Goal: Task Accomplishment & Management: Manage account settings

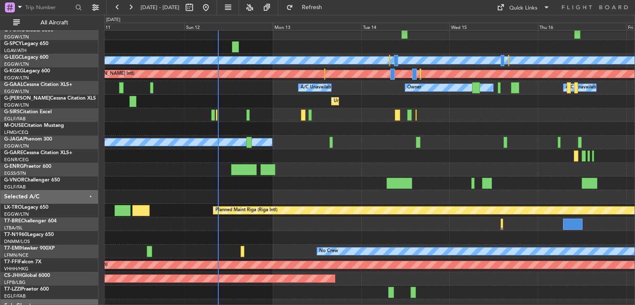
click at [382, 174] on div at bounding box center [370, 170] width 530 height 14
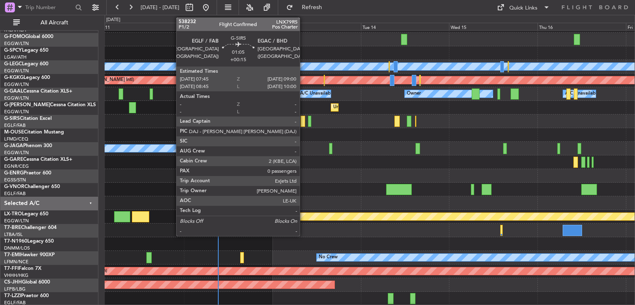
click at [304, 123] on div at bounding box center [303, 121] width 5 height 11
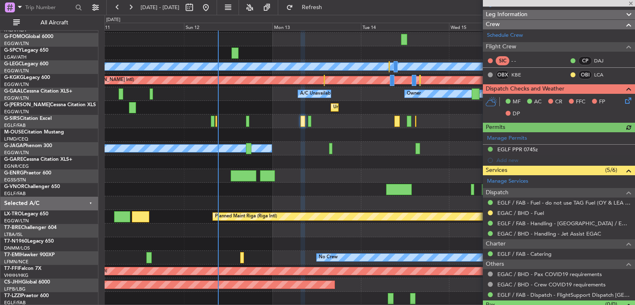
scroll to position [129, 0]
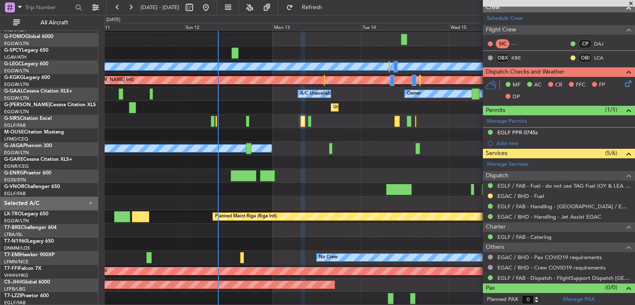
click at [631, 3] on span at bounding box center [631, 3] width 8 height 7
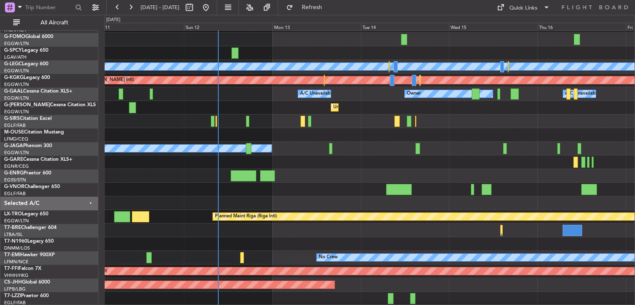
scroll to position [0, 0]
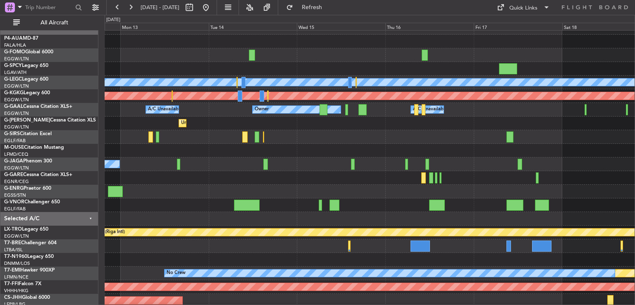
click at [200, 199] on div at bounding box center [370, 192] width 530 height 14
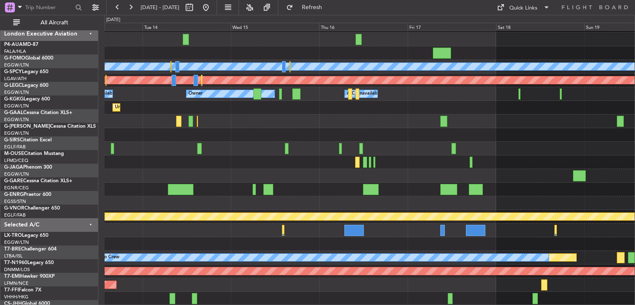
scroll to position [25, 0]
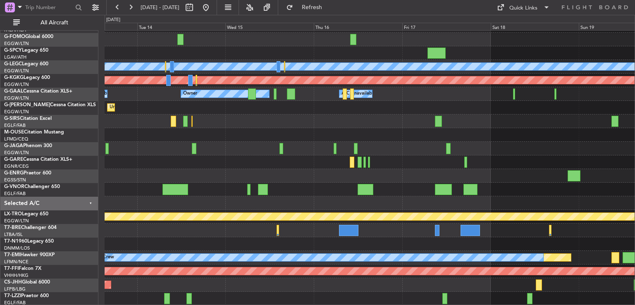
click at [398, 164] on div "Planned Maint [GEOGRAPHIC_DATA] ([GEOGRAPHIC_DATA]) A/C Unavailable [GEOGRAPHIC…" at bounding box center [370, 155] width 530 height 300
click at [213, 7] on button at bounding box center [205, 7] width 13 height 13
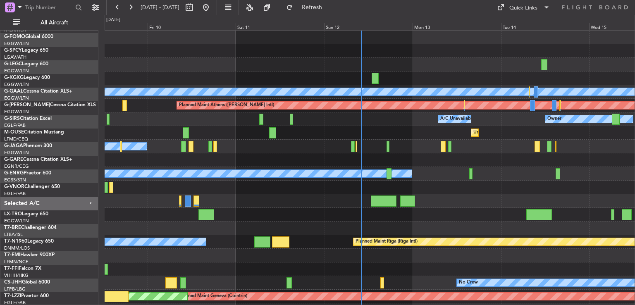
scroll to position [0, 0]
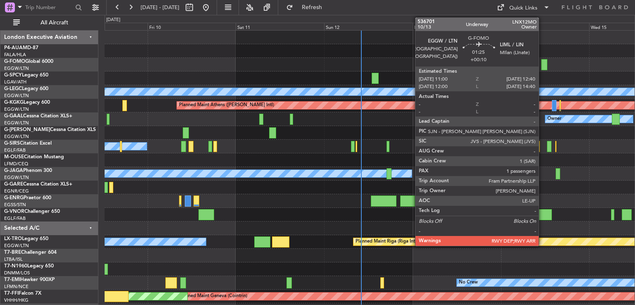
click at [543, 63] on div at bounding box center [544, 64] width 6 height 11
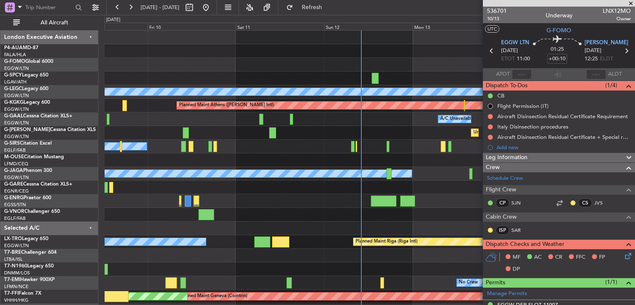
click at [630, 3] on span at bounding box center [631, 3] width 8 height 7
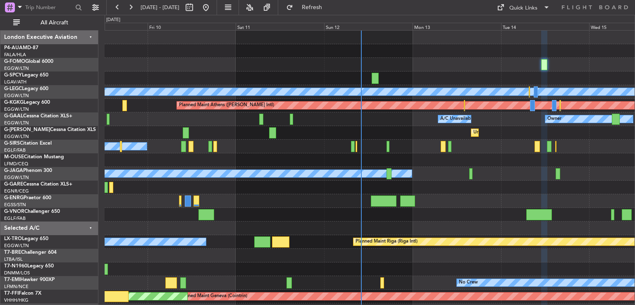
type input "0"
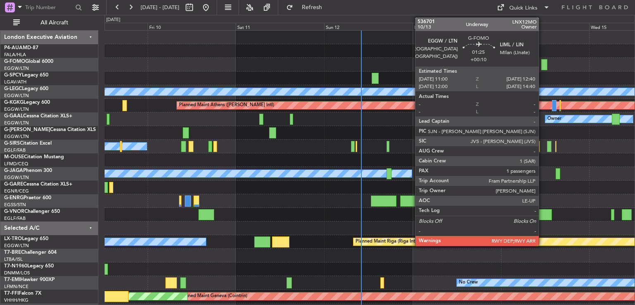
click at [543, 64] on div at bounding box center [544, 64] width 6 height 11
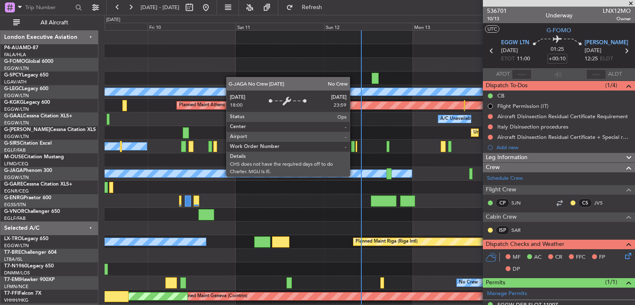
scroll to position [14, 0]
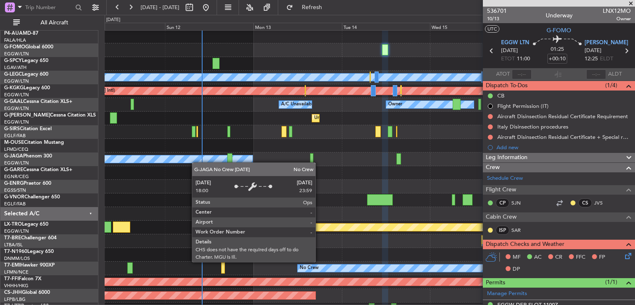
click at [195, 162] on div "No Crew" at bounding box center [65, 159] width 375 height 7
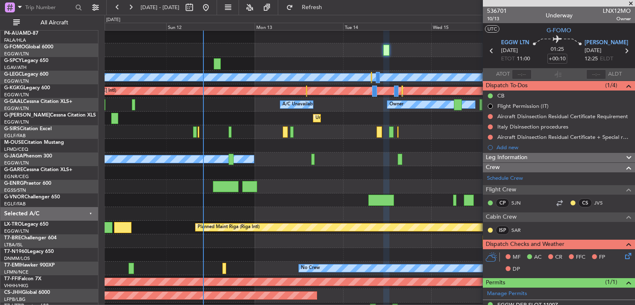
scroll to position [25, 0]
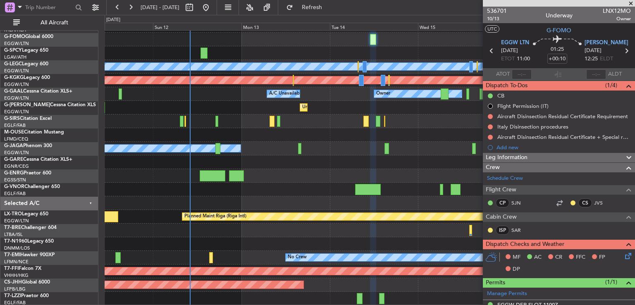
click at [369, 172] on div "Planned Maint [GEOGRAPHIC_DATA] ([GEOGRAPHIC_DATA]) A/C Unavailable [GEOGRAPHIC…" at bounding box center [370, 155] width 530 height 300
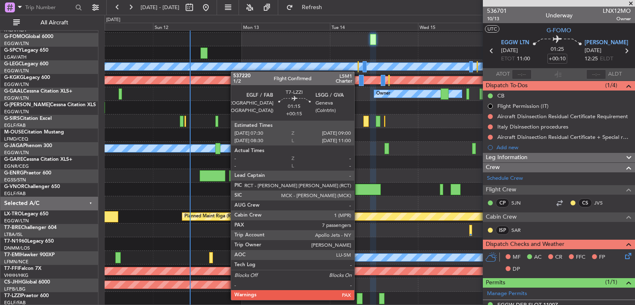
click at [358, 299] on div at bounding box center [360, 298] width 6 height 11
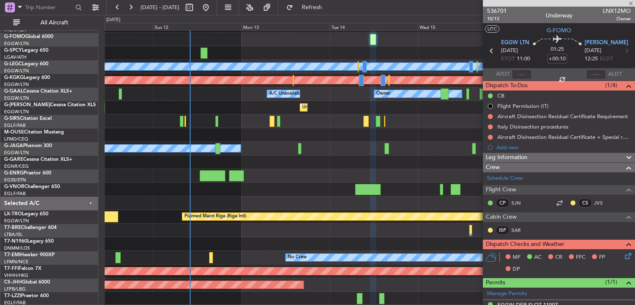
type input "+00:15"
type input "7"
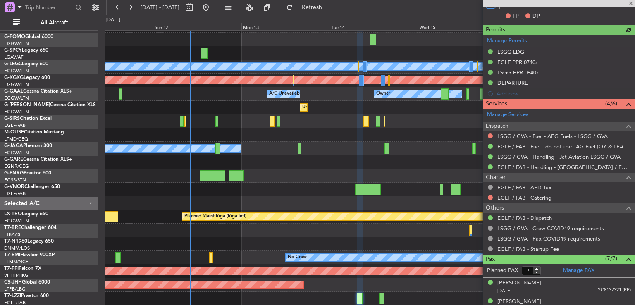
scroll to position [217, 0]
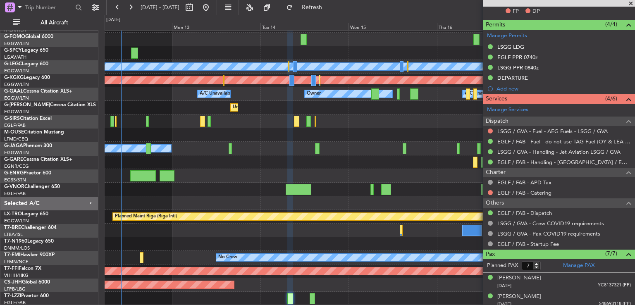
click at [253, 176] on div "Planned Maint [GEOGRAPHIC_DATA] ([GEOGRAPHIC_DATA]) A/C Unavailable [GEOGRAPHIC…" at bounding box center [370, 155] width 530 height 300
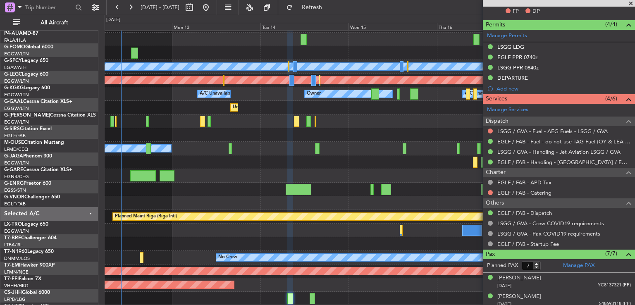
click at [310, 196] on div at bounding box center [370, 190] width 530 height 14
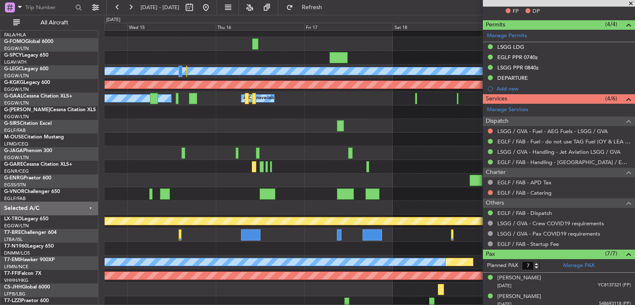
scroll to position [22, 0]
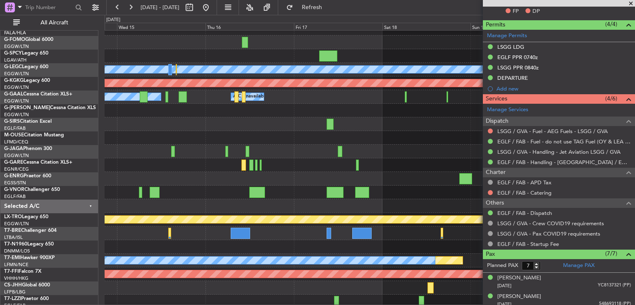
click at [273, 160] on div at bounding box center [370, 165] width 530 height 14
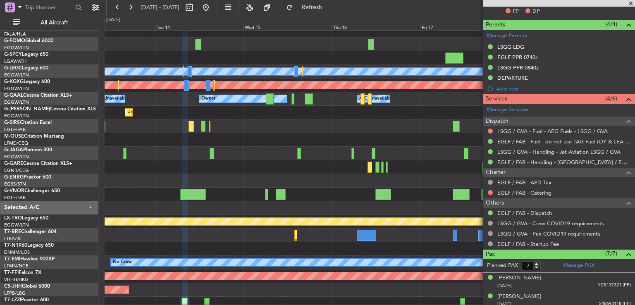
scroll to position [20, 0]
click at [526, 177] on fb-app "[DATE] - [DATE] Refresh Quick Links All Aircraft Planned Maint [GEOGRAPHIC_DATA…" at bounding box center [317, 155] width 635 height 299
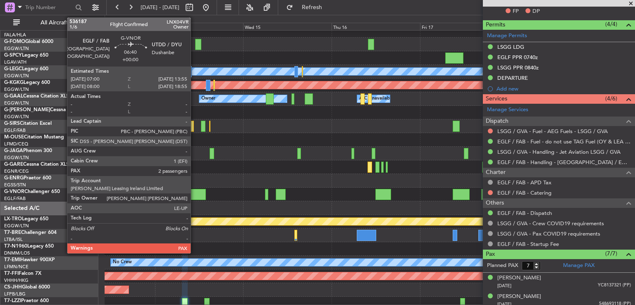
click at [195, 197] on div at bounding box center [193, 194] width 26 height 11
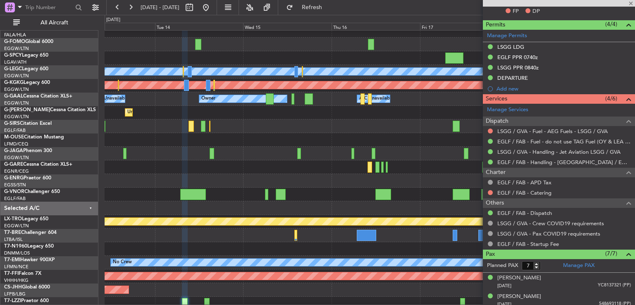
type input "2"
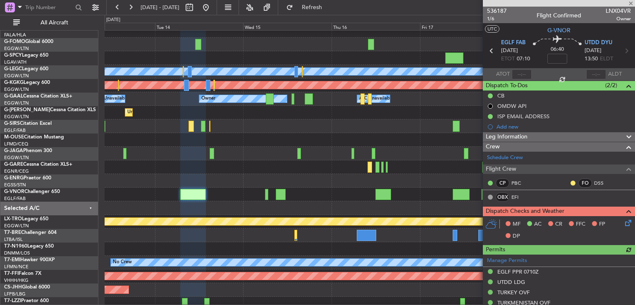
scroll to position [228, 0]
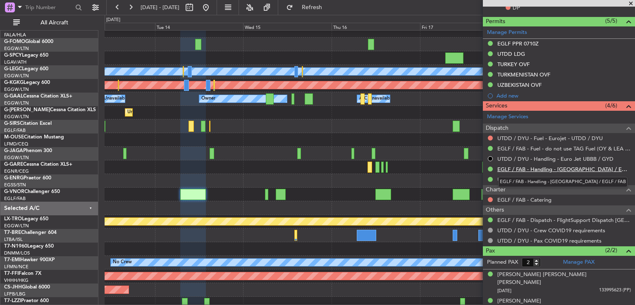
click at [544, 169] on link "EGLF / FAB - Handling - [GEOGRAPHIC_DATA] / EGLF / FAB" at bounding box center [565, 169] width 134 height 7
click at [544, 179] on link "UTDD / DYU - Handling - Euro Jet UTDD / DYU" at bounding box center [556, 179] width 117 height 7
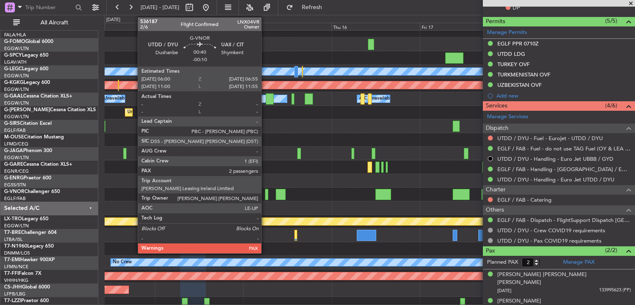
click at [265, 196] on div at bounding box center [267, 194] width 4 height 11
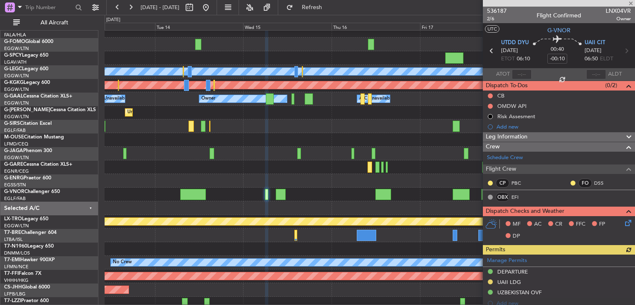
scroll to position [249, 0]
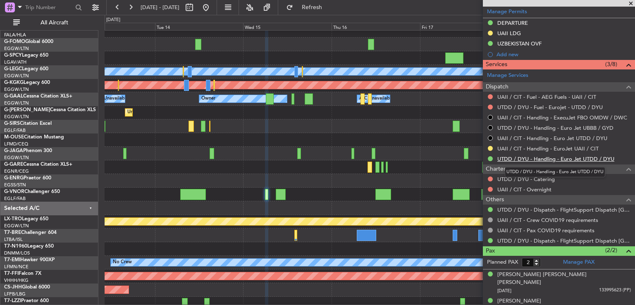
click at [538, 160] on link "UTDD / DYU - Handling - Euro Jet UTDD / DYU" at bounding box center [556, 159] width 117 height 7
click at [523, 149] on link "UAII / CIT - Handling - EuroJet UAII / CIT" at bounding box center [548, 148] width 101 height 7
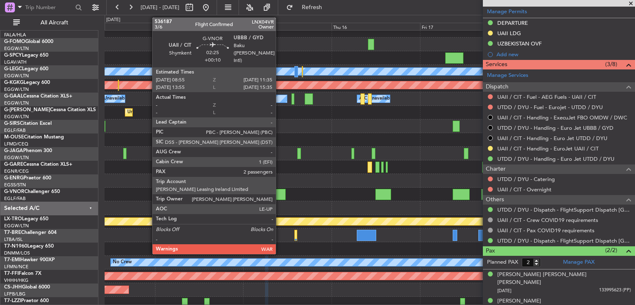
click at [280, 193] on div at bounding box center [281, 194] width 10 height 11
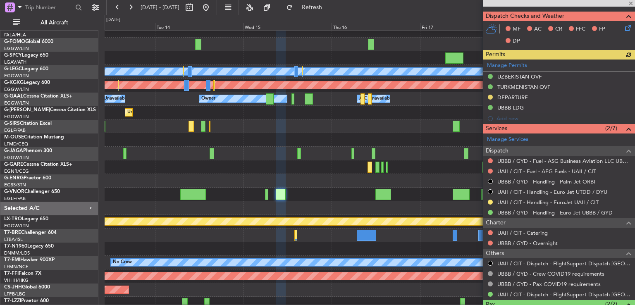
scroll to position [184, 0]
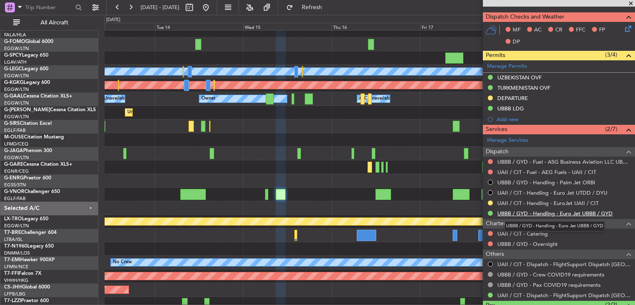
click at [544, 210] on link "UBBB / GYD - Handling - Euro Jet UBBB / GYD" at bounding box center [555, 213] width 115 height 7
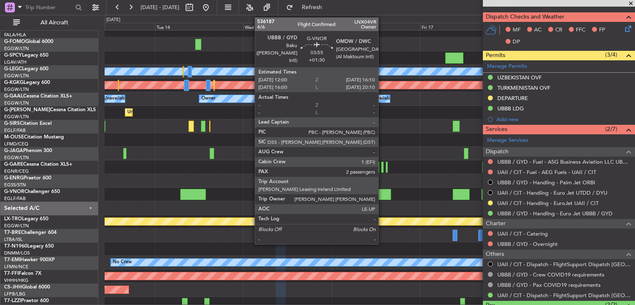
click at [382, 192] on div at bounding box center [384, 194] width 16 height 11
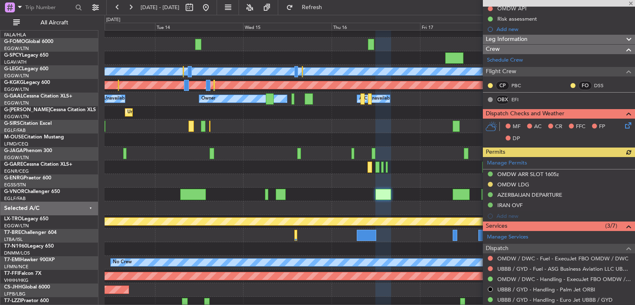
scroll to position [153, 0]
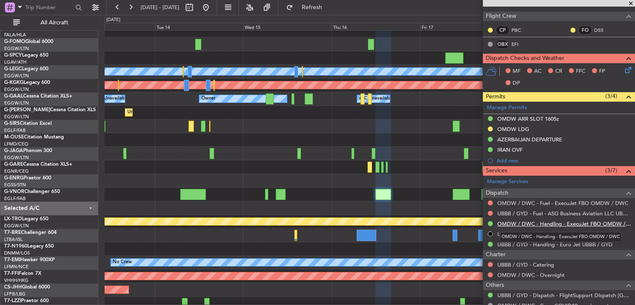
click at [538, 223] on link "OMDW / DWC - Handling - ExecuJet FBO OMDW / DWC" at bounding box center [565, 223] width 134 height 7
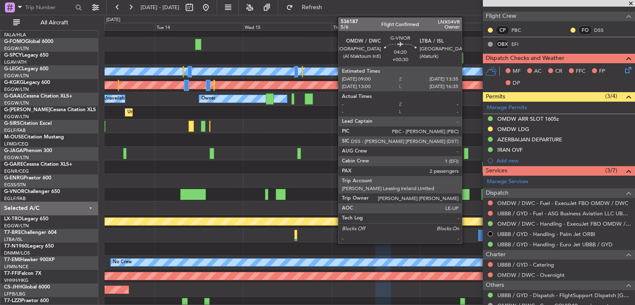
click at [466, 193] on div at bounding box center [461, 194] width 17 height 11
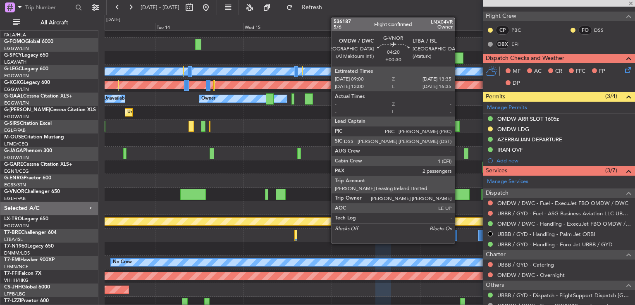
type input "+00:30"
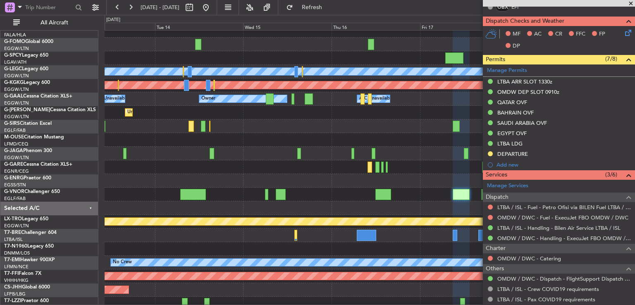
scroll to position [201, 0]
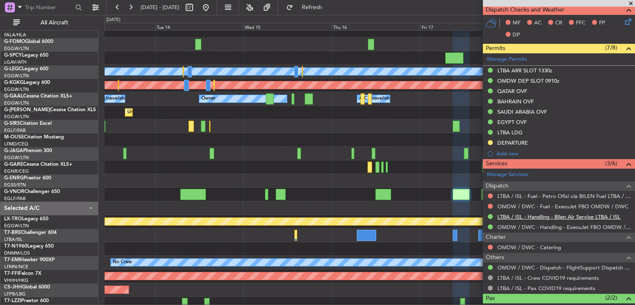
click at [579, 214] on link "LTBA / ISL - Handling - Bilen Air Service LTBA / ISL" at bounding box center [559, 216] width 123 height 7
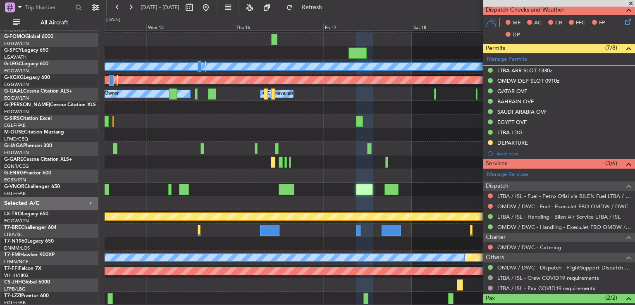
click at [309, 187] on div at bounding box center [370, 190] width 530 height 14
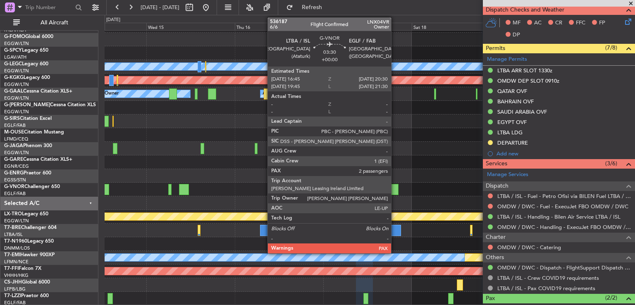
click at [395, 189] on div at bounding box center [392, 189] width 14 height 11
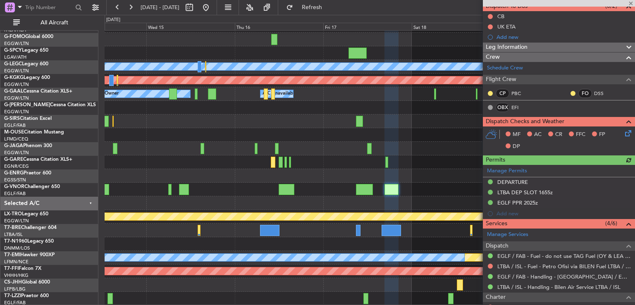
scroll to position [177, 0]
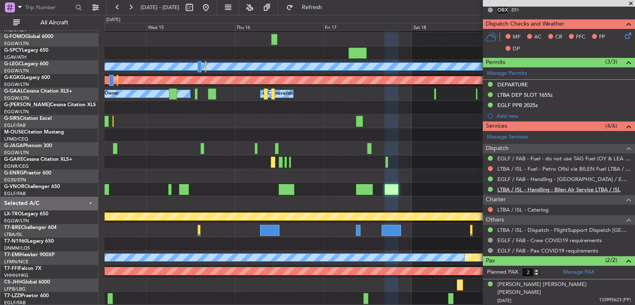
click at [549, 187] on link "LTBA / ISL - Handling - Bilen Air Service LTBA / ISL" at bounding box center [559, 189] width 123 height 7
click at [213, 8] on button at bounding box center [205, 7] width 13 height 13
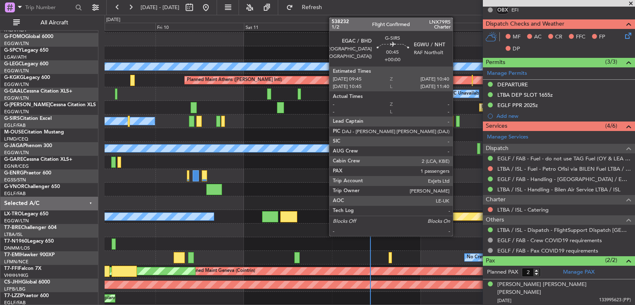
click at [457, 122] on div at bounding box center [458, 121] width 4 height 11
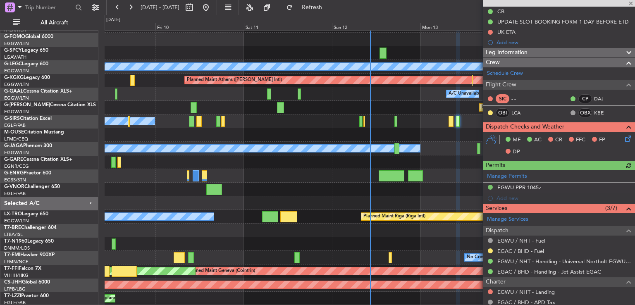
scroll to position [87, 0]
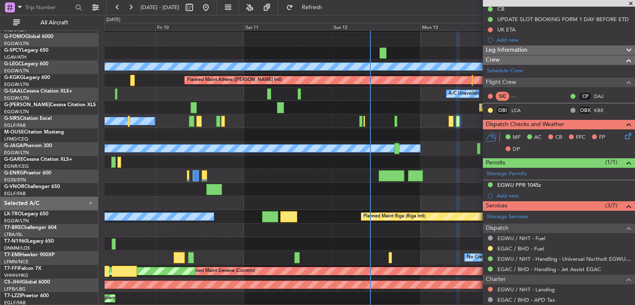
drag, startPoint x: 473, startPoint y: 156, endPoint x: 340, endPoint y: 157, distance: 133.2
click at [445, 154] on div "No Crew Planned Maint [GEOGRAPHIC_DATA] ([GEOGRAPHIC_DATA])" at bounding box center [370, 149] width 530 height 14
click at [549, 106] on div "SIC - - CP DAJ OBI LCA OBX KBE" at bounding box center [559, 104] width 149 height 28
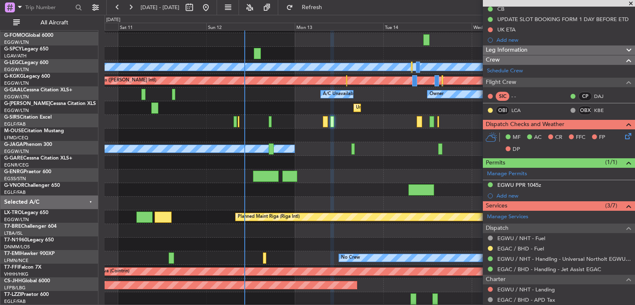
click at [335, 134] on div at bounding box center [370, 136] width 530 height 14
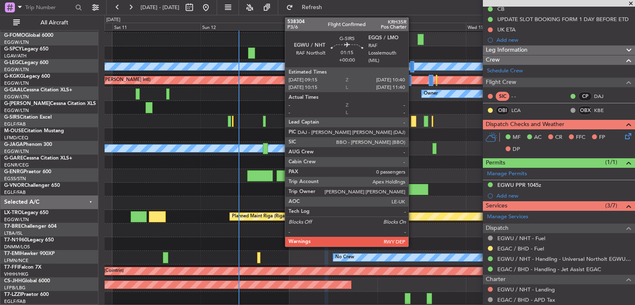
scroll to position [25, 0]
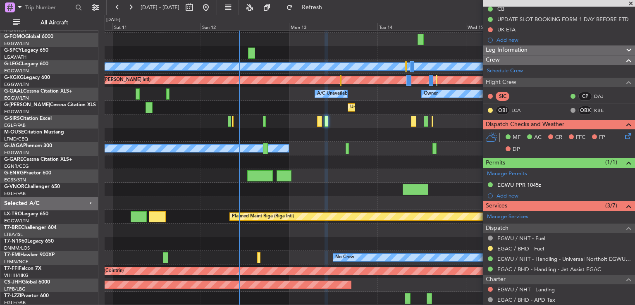
click at [629, 2] on span at bounding box center [631, 3] width 8 height 7
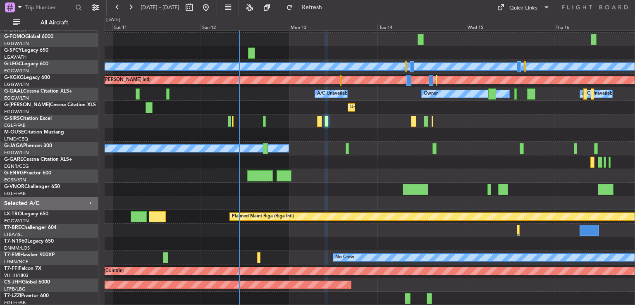
type input "0"
click at [529, 11] on div "Quick Links" at bounding box center [524, 8] width 28 height 8
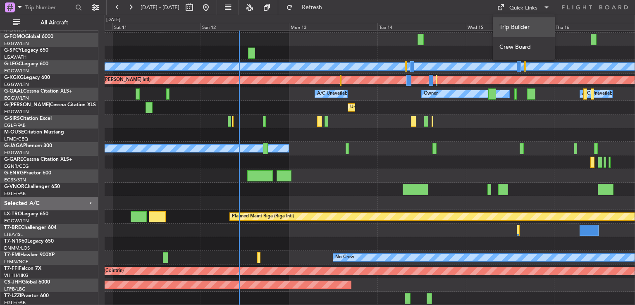
click at [528, 23] on button "Trip Builder" at bounding box center [524, 27] width 62 height 20
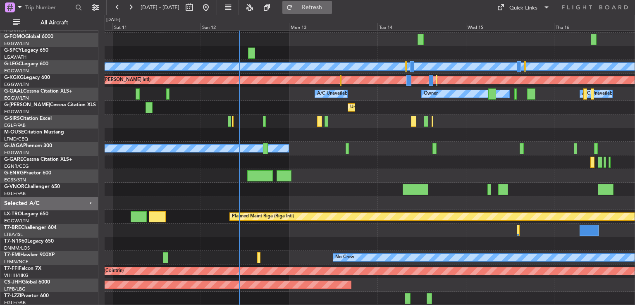
click at [325, 11] on button "Refresh" at bounding box center [308, 7] width 50 height 13
click at [319, 11] on button "Refresh" at bounding box center [308, 7] width 50 height 13
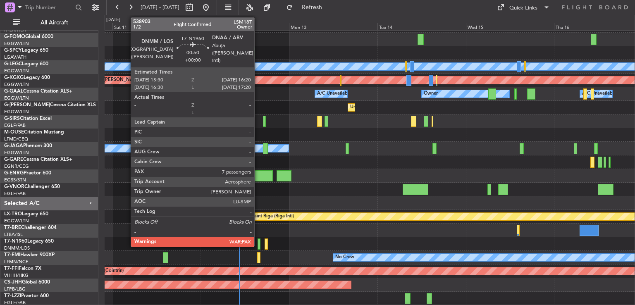
click at [258, 242] on div at bounding box center [259, 244] width 3 height 11
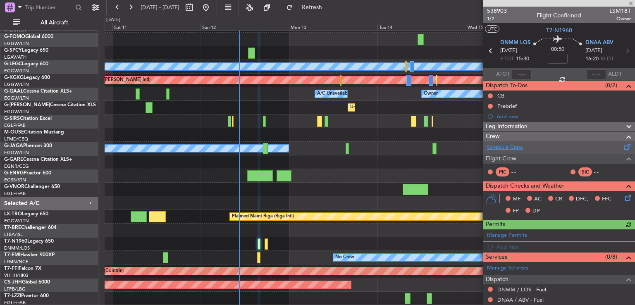
click at [501, 145] on link "Schedule Crew" at bounding box center [505, 148] width 36 height 8
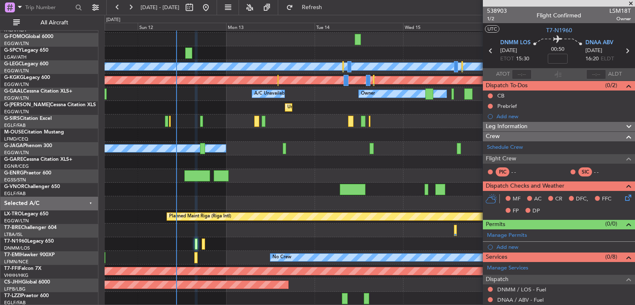
scroll to position [25, 0]
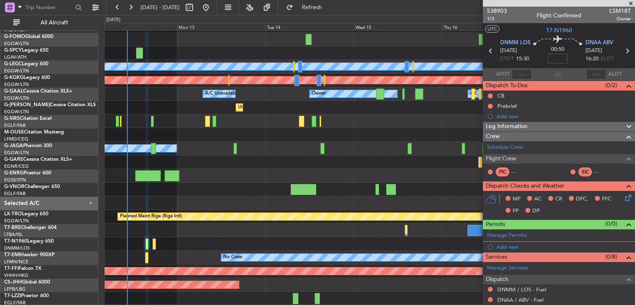
click at [230, 139] on div "Planned Maint [GEOGRAPHIC_DATA] ([GEOGRAPHIC_DATA]) A/C Unavailable [GEOGRAPHIC…" at bounding box center [370, 155] width 530 height 300
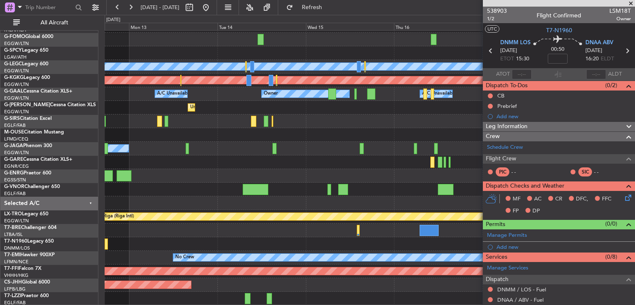
click at [258, 202] on div "Planned Maint [GEOGRAPHIC_DATA] ([GEOGRAPHIC_DATA]) A/C Unavailable [GEOGRAPHIC…" at bounding box center [370, 155] width 530 height 300
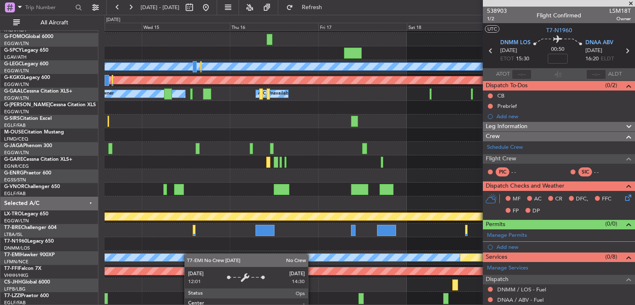
click at [169, 256] on div "Planned Maint [GEOGRAPHIC_DATA] ([GEOGRAPHIC_DATA]) A/C Unavailable [GEOGRAPHIC…" at bounding box center [370, 155] width 530 height 300
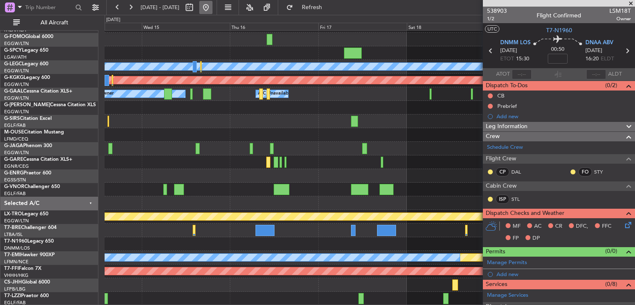
click at [213, 10] on button at bounding box center [205, 7] width 13 height 13
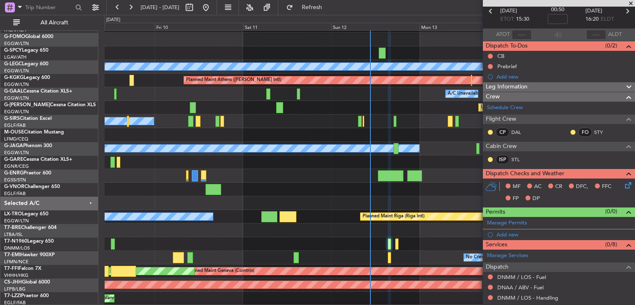
scroll to position [142, 0]
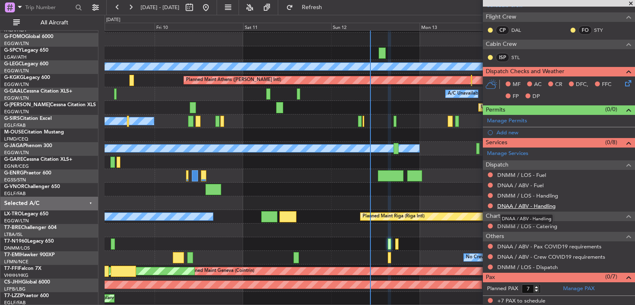
click at [512, 207] on link "DNAA / ABV - Handling" at bounding box center [527, 206] width 58 height 7
click at [534, 195] on link "DNMM / LOS - Handling" at bounding box center [528, 195] width 61 height 7
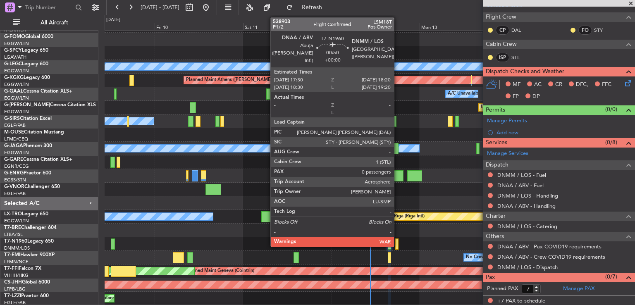
click at [398, 245] on div at bounding box center [396, 244] width 3 height 11
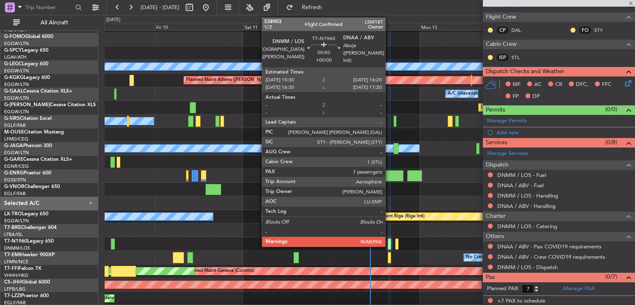
type input "0"
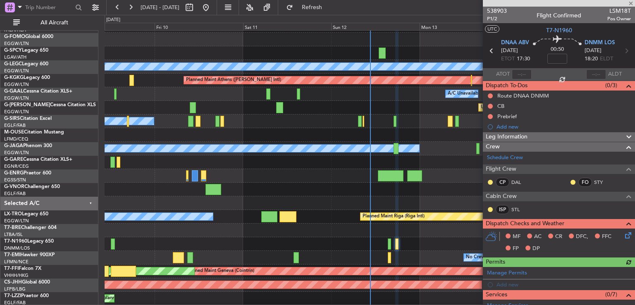
scroll to position [141, 0]
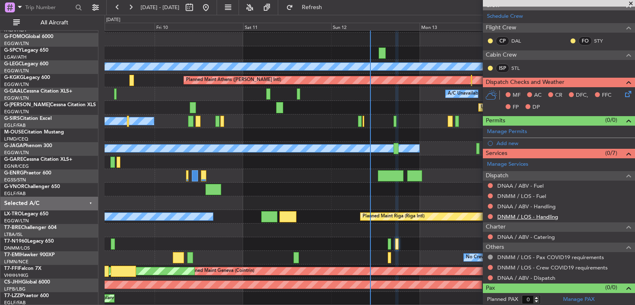
click at [539, 213] on link "DNMM / LOS - Handling" at bounding box center [528, 216] width 61 height 7
click at [520, 206] on link "DNAA / ABV - Handling" at bounding box center [527, 206] width 58 height 7
click at [332, 13] on button "Refresh" at bounding box center [308, 7] width 50 height 13
click at [520, 277] on link "DNAA / ABV - Dispatch" at bounding box center [527, 278] width 58 height 7
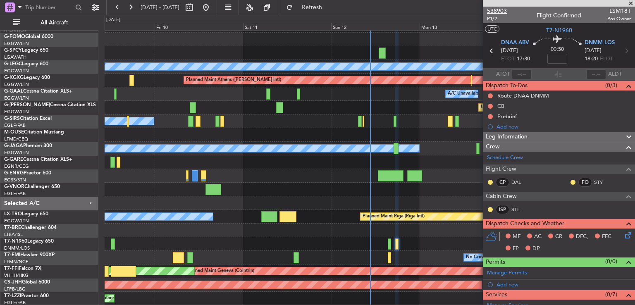
click at [488, 12] on span "538903" at bounding box center [497, 11] width 20 height 9
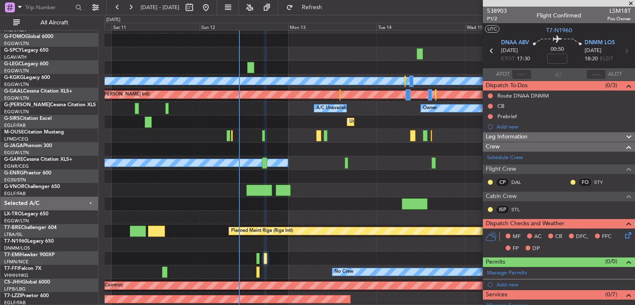
scroll to position [11, 0]
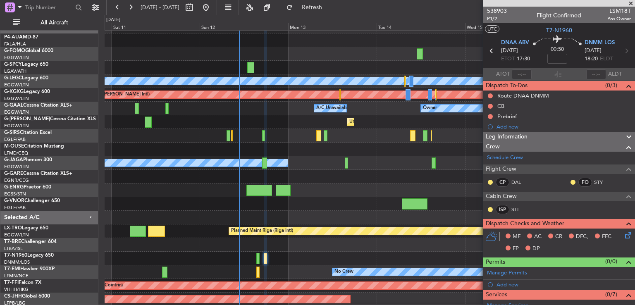
click at [288, 122] on div "Unplanned Maint [GEOGRAPHIC_DATA] ([GEOGRAPHIC_DATA])" at bounding box center [370, 122] width 530 height 14
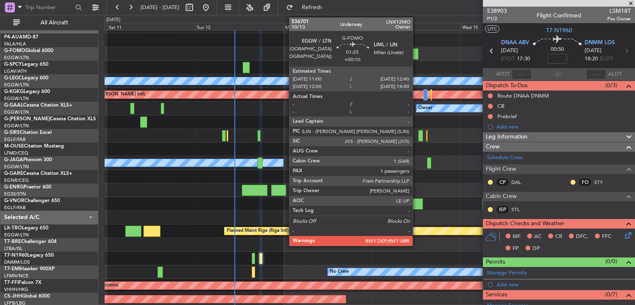
click at [417, 56] on div at bounding box center [415, 53] width 6 height 11
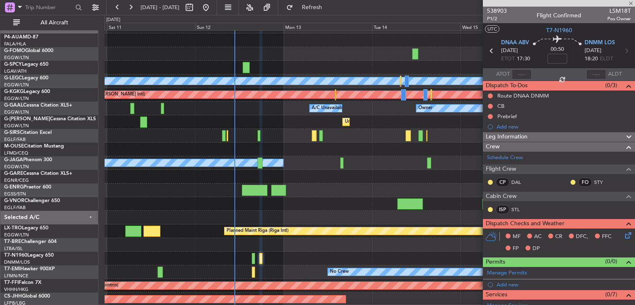
type input "+00:10"
type input "1"
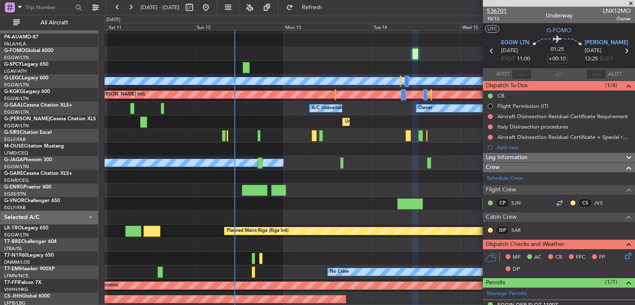
click at [499, 12] on span "536701" at bounding box center [497, 11] width 20 height 9
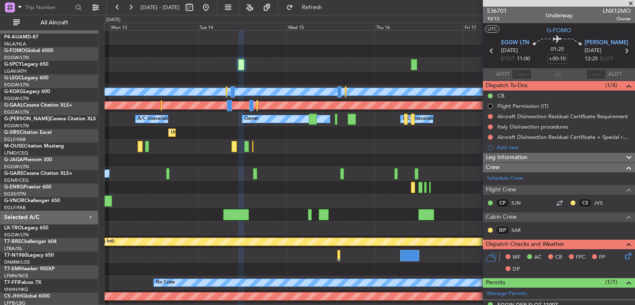
scroll to position [0, 0]
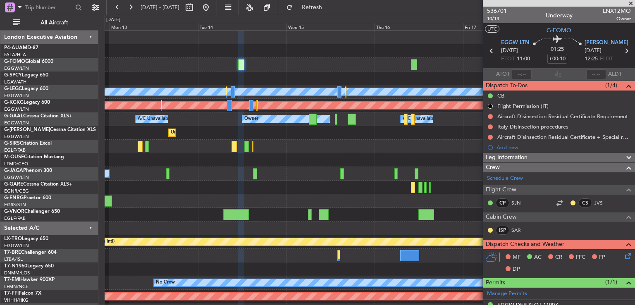
click at [210, 130] on div "Planned Maint [GEOGRAPHIC_DATA] ([GEOGRAPHIC_DATA]) A/C Unavailable [GEOGRAPHIC…" at bounding box center [370, 181] width 530 height 300
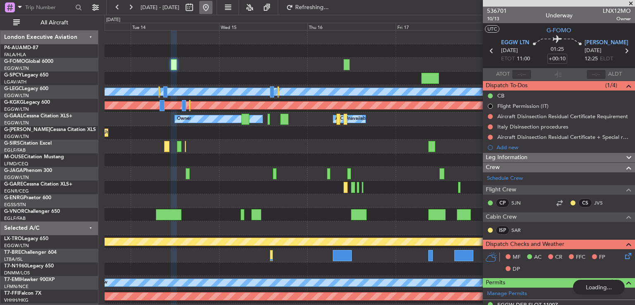
click at [213, 11] on button at bounding box center [205, 7] width 13 height 13
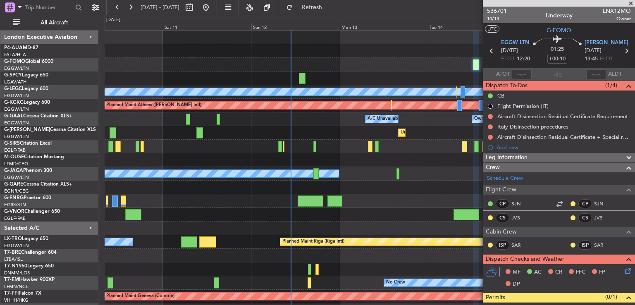
click at [377, 179] on div "No Crew" at bounding box center [370, 174] width 530 height 14
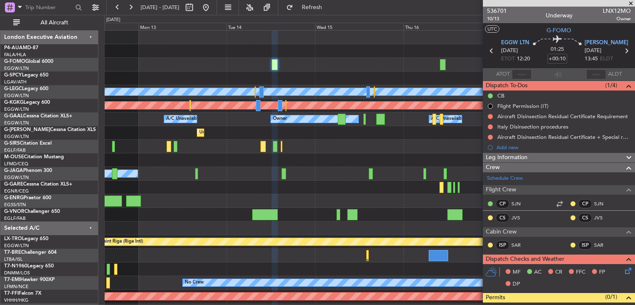
scroll to position [2, 0]
click at [187, 110] on div "Planned Maint Athens ([PERSON_NAME] Intl)" at bounding box center [370, 106] width 530 height 14
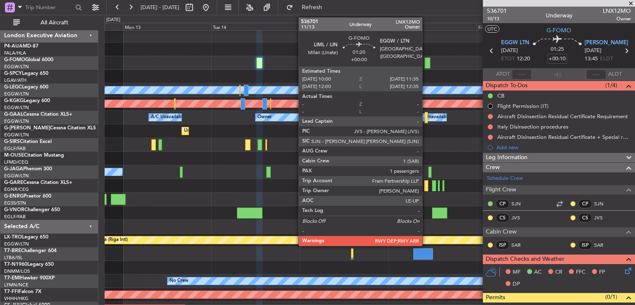
click at [426, 65] on div at bounding box center [428, 62] width 6 height 11
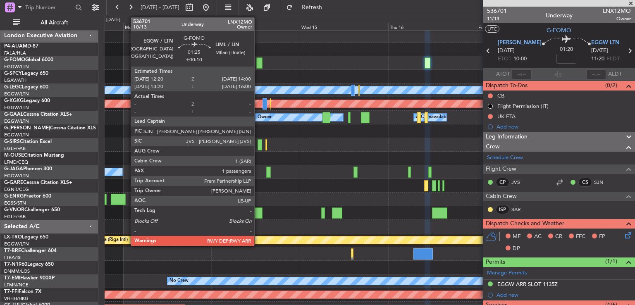
click at [258, 63] on div at bounding box center [259, 62] width 6 height 11
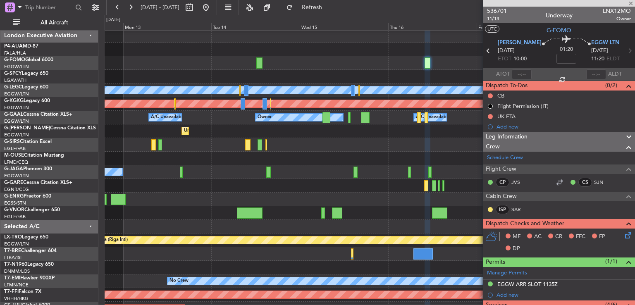
type input "+00:10"
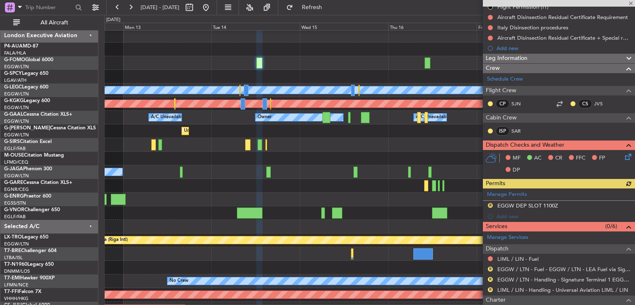
scroll to position [191, 0]
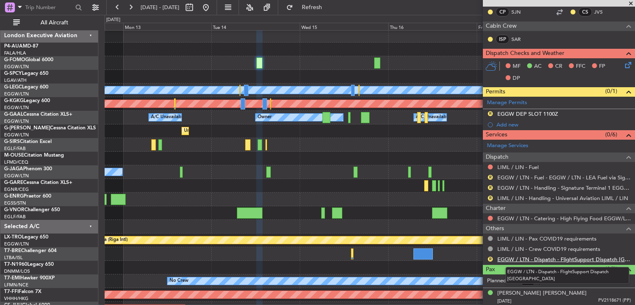
click at [534, 256] on link "EGGW / LTN - Dispatch - FlightSupport Dispatch [GEOGRAPHIC_DATA]" at bounding box center [565, 259] width 134 height 7
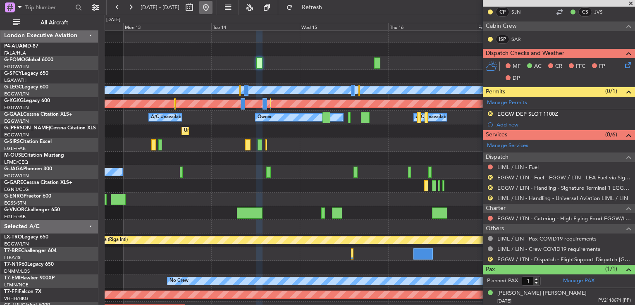
click at [213, 5] on button at bounding box center [205, 7] width 13 height 13
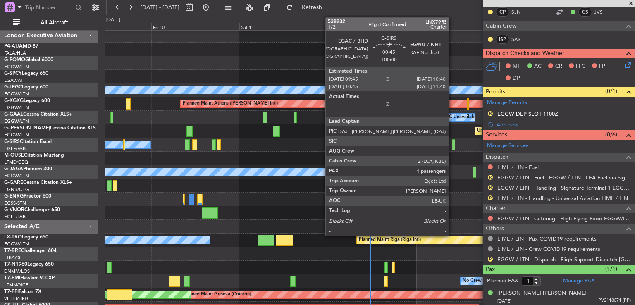
click at [453, 143] on div at bounding box center [454, 144] width 4 height 11
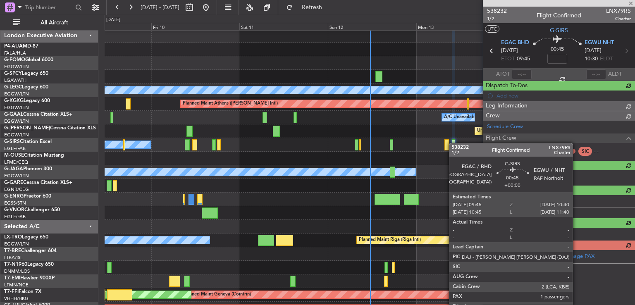
scroll to position [0, 0]
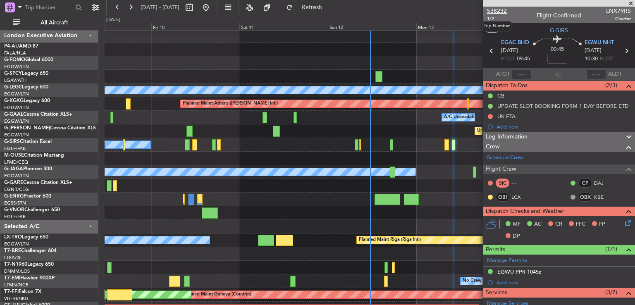
click at [495, 12] on span "538232" at bounding box center [497, 11] width 20 height 9
click at [489, 16] on mat-tooltip-component "Trip Number" at bounding box center [497, 26] width 41 height 22
click at [494, 18] on span "1/2" at bounding box center [497, 18] width 20 height 7
click at [501, 12] on span "538232" at bounding box center [497, 11] width 20 height 9
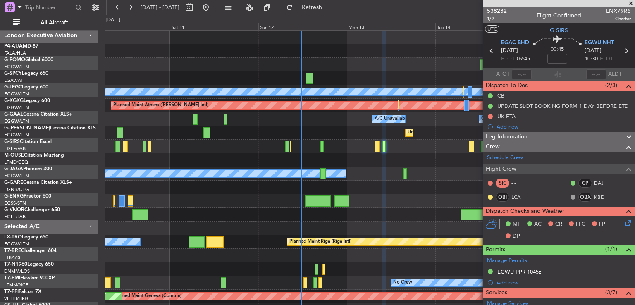
scroll to position [0, 0]
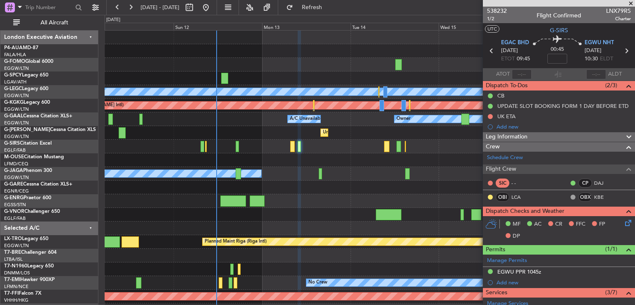
click at [265, 143] on div "A/C Unavailable" at bounding box center [370, 147] width 530 height 14
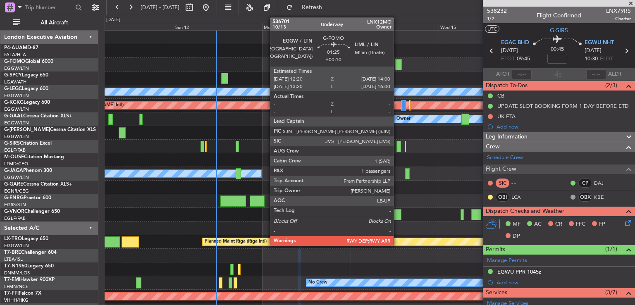
click at [398, 64] on div at bounding box center [398, 64] width 6 height 11
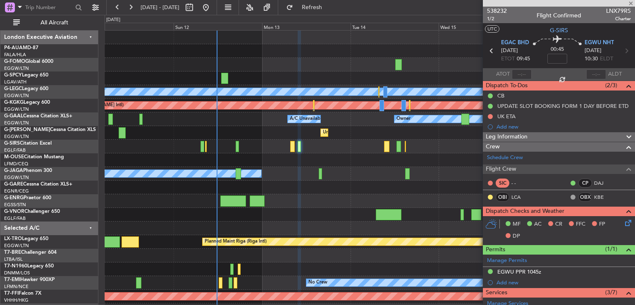
type input "+00:10"
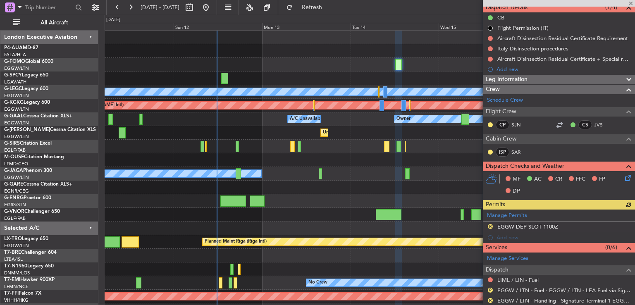
scroll to position [69, 0]
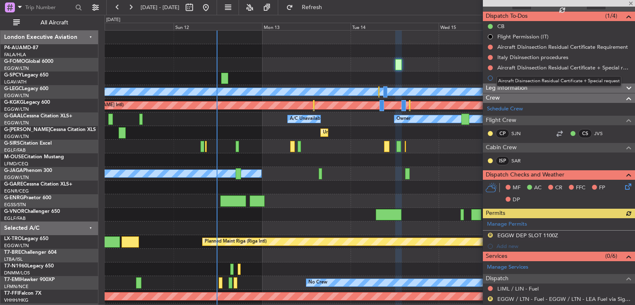
click at [529, 89] on mat-tooltip-component "Aircraft Disinsection Residual Certificate + Special request" at bounding box center [559, 81] width 137 height 22
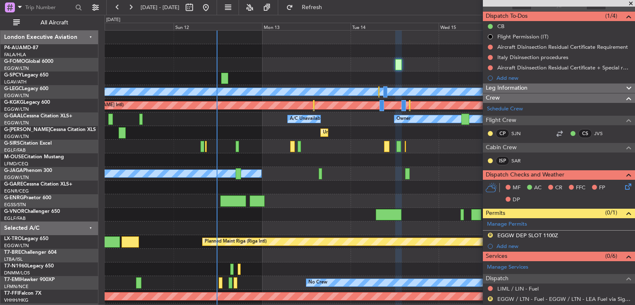
click at [530, 83] on div "Leg Information Warnings RWY DEP, RWY ARR Flight Released By... Is ETOPS Trial …" at bounding box center [559, 88] width 152 height 10
click at [530, 85] on div "Leg Information" at bounding box center [559, 89] width 152 height 10
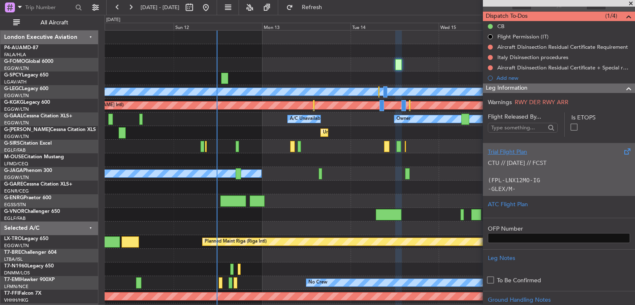
click at [573, 173] on p at bounding box center [559, 172] width 142 height 9
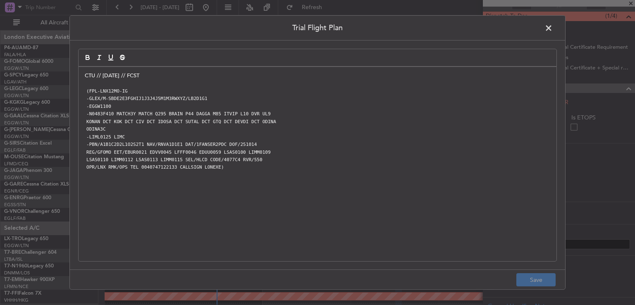
click at [553, 29] on span at bounding box center [553, 30] width 0 height 17
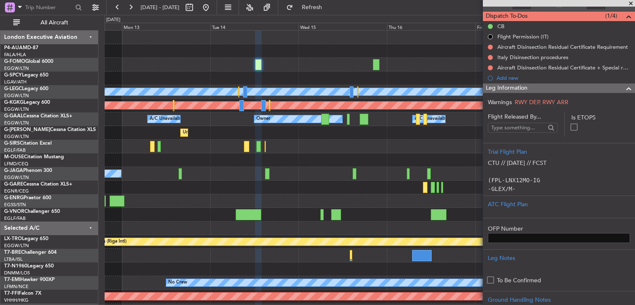
click at [304, 80] on div "Planned Maint London (Stansted) A/C Unavailable London (Luton) Planned Maint At…" at bounding box center [370, 181] width 530 height 300
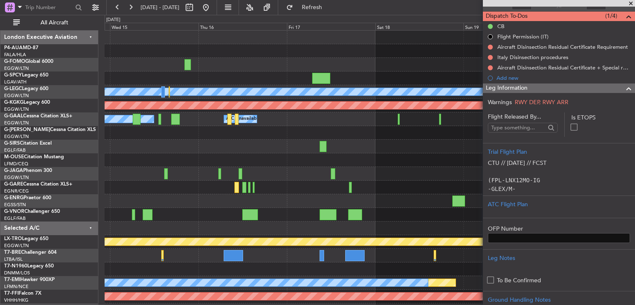
click at [223, 75] on div "EGGW 03:55 Z KSFO 14:45 Z Planned Maint London (Stansted) A/C Unavailable Londo…" at bounding box center [370, 181] width 530 height 300
click at [632, 2] on span at bounding box center [631, 3] width 8 height 7
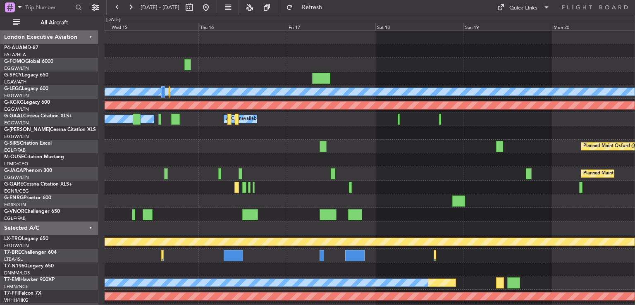
type input "0"
click at [213, 4] on button at bounding box center [205, 7] width 13 height 13
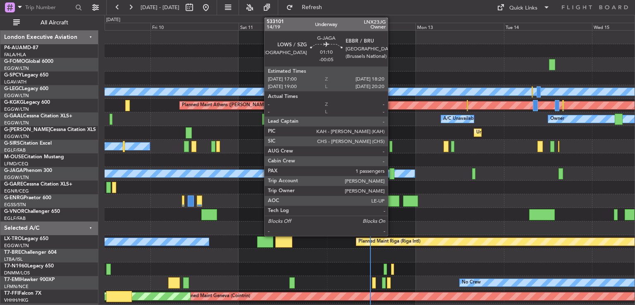
click at [392, 175] on div at bounding box center [392, 173] width 5 height 11
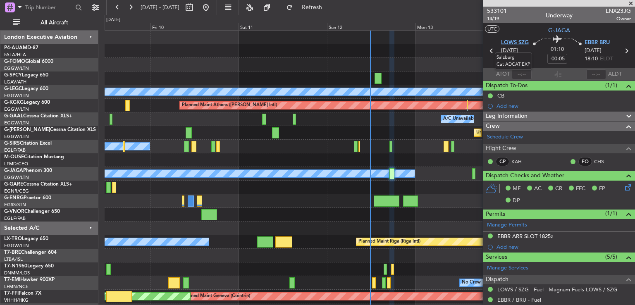
click at [511, 45] on span "LOWS SZG" at bounding box center [515, 43] width 28 height 8
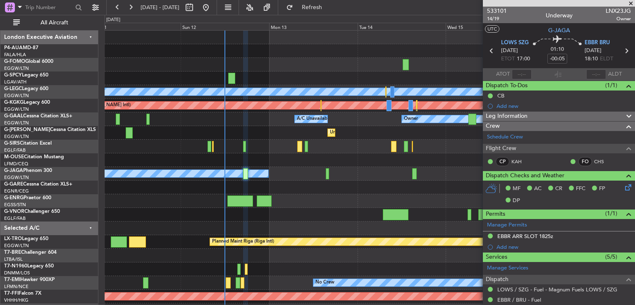
click at [195, 143] on div "Planned Maint [GEOGRAPHIC_DATA] ([GEOGRAPHIC_DATA]) A/C Unavailable [GEOGRAPHIC…" at bounding box center [370, 195] width 530 height 328
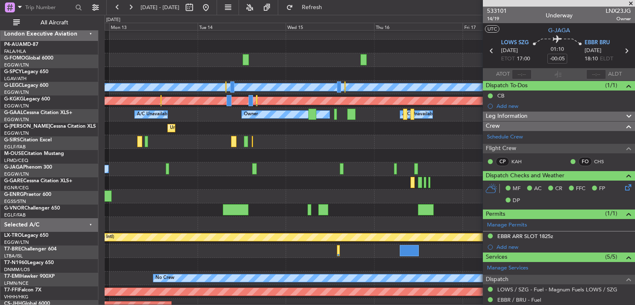
scroll to position [5, 0]
click at [632, 3] on span at bounding box center [631, 3] width 8 height 7
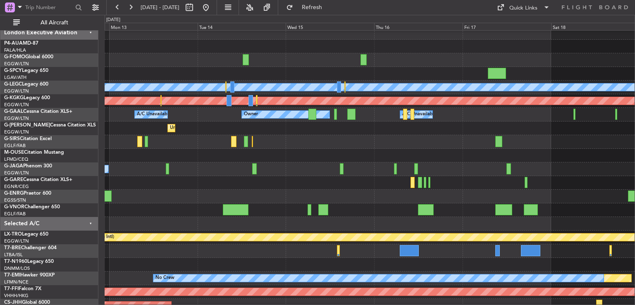
type input "0"
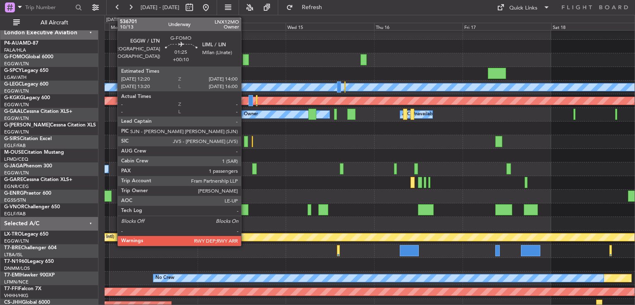
click at [245, 55] on div at bounding box center [246, 59] width 6 height 11
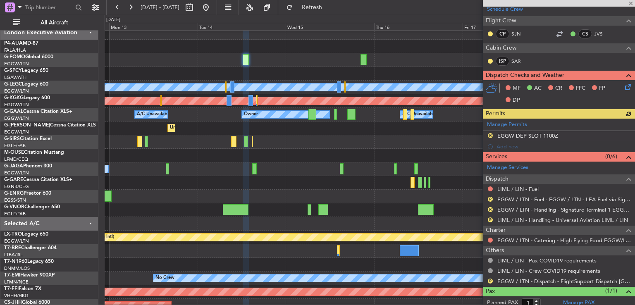
scroll to position [191, 0]
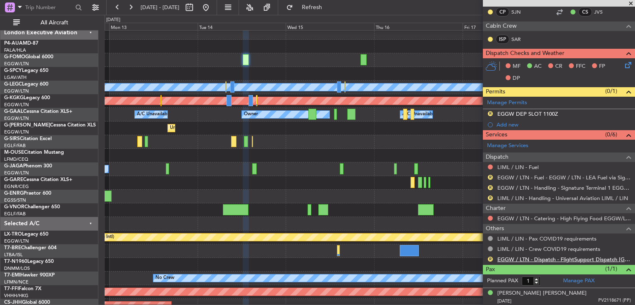
click at [513, 256] on link "EGGW / LTN - Dispatch - FlightSupport Dispatch [GEOGRAPHIC_DATA]" at bounding box center [565, 259] width 134 height 7
click at [213, 9] on button at bounding box center [205, 7] width 13 height 13
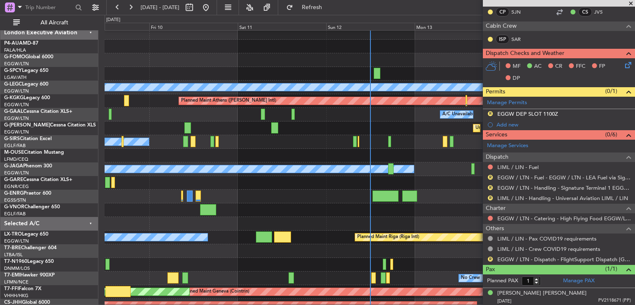
click at [632, 4] on span at bounding box center [631, 3] width 8 height 7
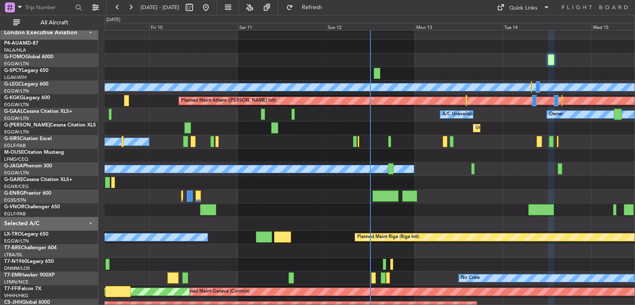
type input "0"
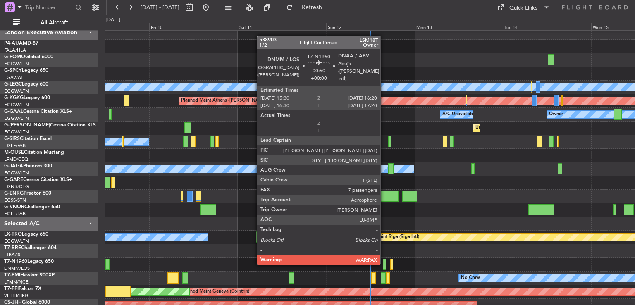
click at [384, 264] on div at bounding box center [384, 264] width 3 height 11
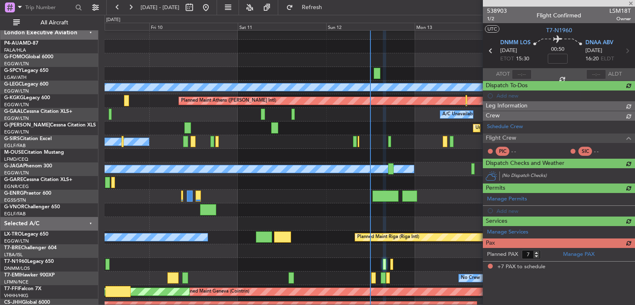
click at [496, 12] on span "538903" at bounding box center [497, 11] width 20 height 9
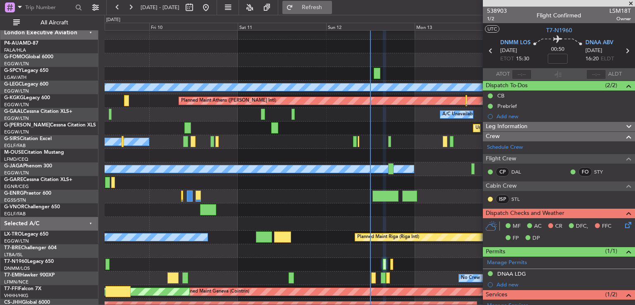
click at [330, 5] on span "Refresh" at bounding box center [312, 8] width 35 height 6
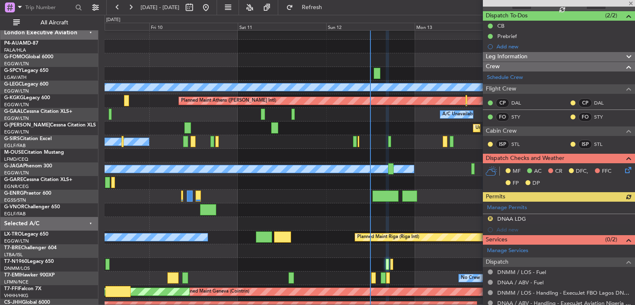
scroll to position [167, 0]
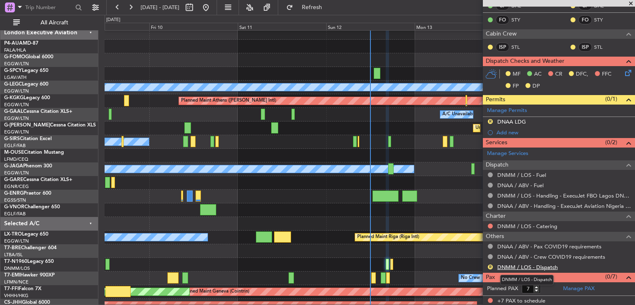
click at [523, 267] on link "DNMM / LOS - Dispatch" at bounding box center [528, 267] width 60 height 7
